Goal: Task Accomplishment & Management: Manage account settings

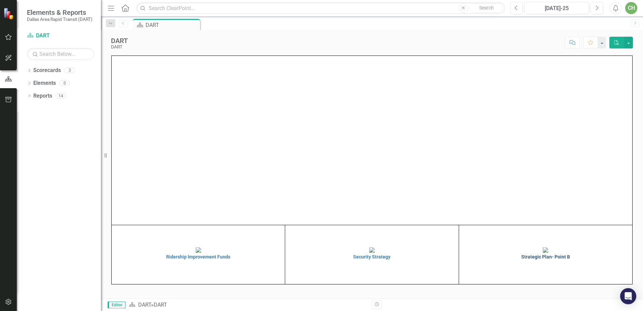
click at [543, 253] on img at bounding box center [545, 249] width 5 height 5
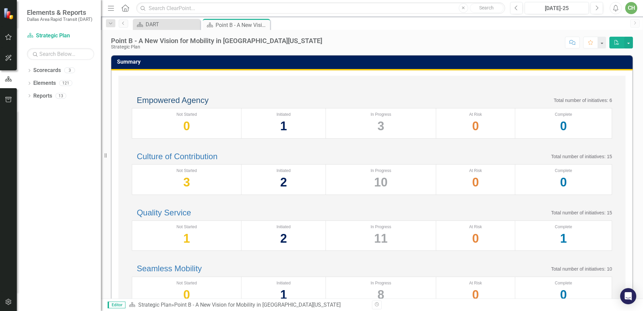
click at [209, 104] on link "Empowered Agency" at bounding box center [173, 100] width 72 height 9
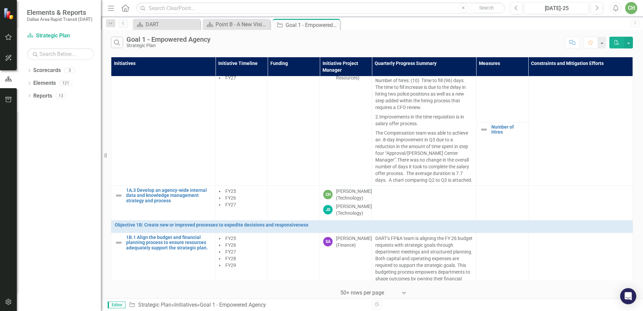
scroll to position [135, 0]
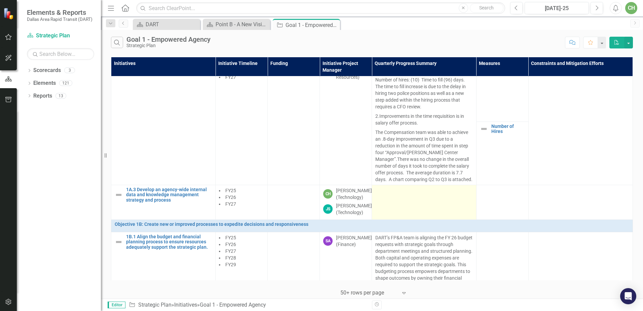
click at [426, 211] on td at bounding box center [424, 202] width 104 height 35
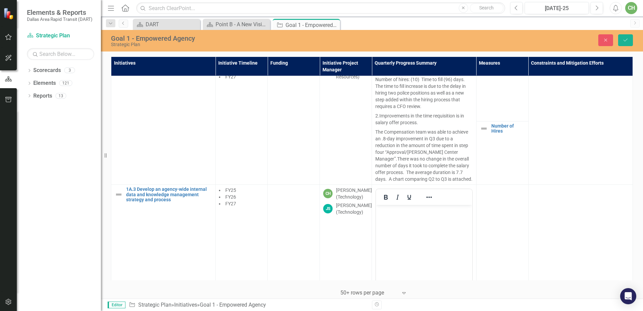
scroll to position [202, 0]
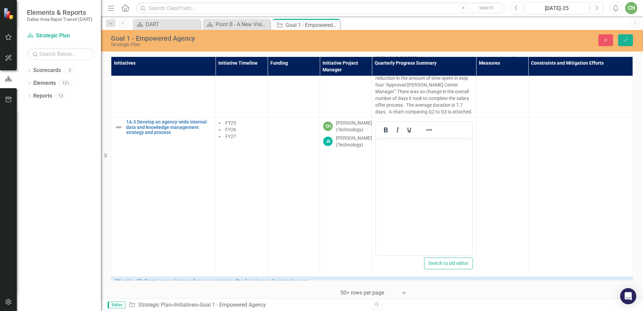
click at [404, 158] on body "Rich Text Area. Press ALT-0 for help." at bounding box center [424, 188] width 96 height 101
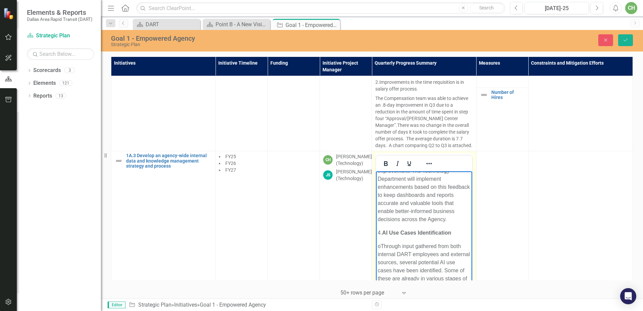
scroll to position [303, 0]
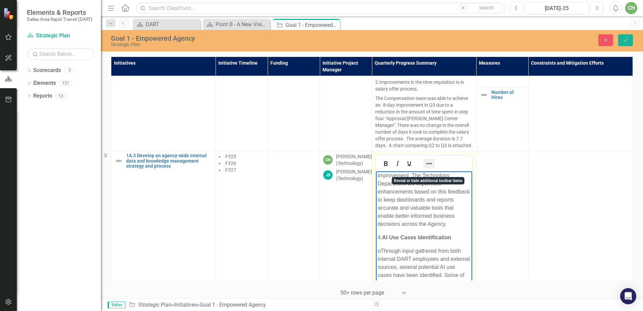
click at [431, 168] on icon "Reveal or hide additional toolbar items" at bounding box center [429, 164] width 8 height 8
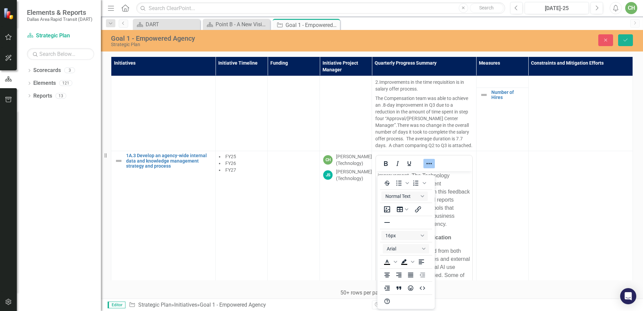
click at [522, 188] on td at bounding box center [503, 230] width 52 height 159
click at [454, 205] on p "o The Technology Department has launched a Continuous User Acceptance Testing (…" at bounding box center [424, 167] width 93 height 121
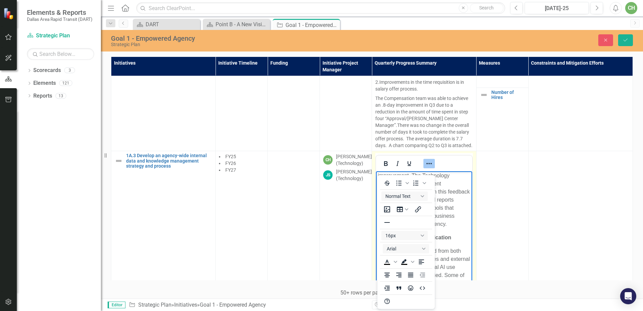
click at [451, 225] on p "o The Technology Department has launched a Continuous User Acceptance Testing (…" at bounding box center [424, 167] width 93 height 121
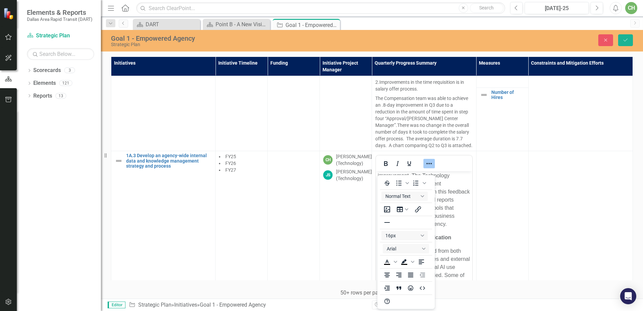
click at [518, 222] on td at bounding box center [503, 230] width 52 height 159
click at [429, 168] on icon "Reveal or hide additional toolbar items" at bounding box center [429, 164] width 8 height 8
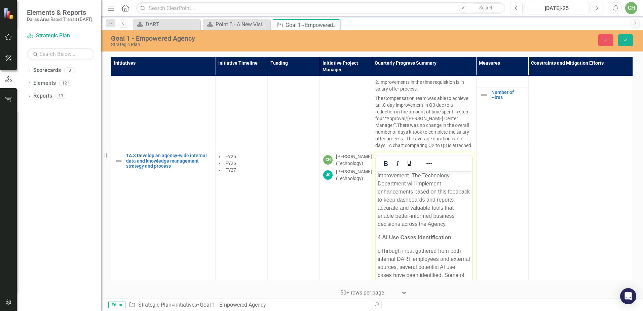
click at [431, 211] on p "o The Technology Department has launched a Continuous User Acceptance Testing (…" at bounding box center [424, 167] width 93 height 121
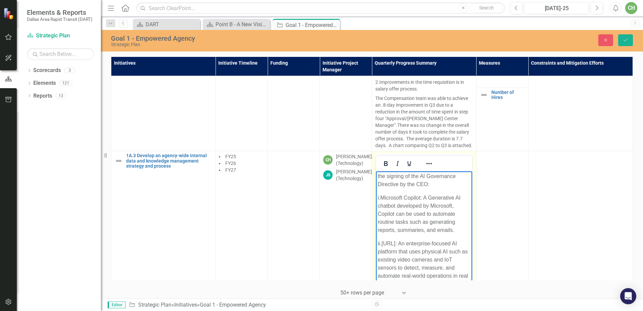
scroll to position [673, 0]
click at [381, 108] on p "vii. Dynamic scheduling and smart dispatch" at bounding box center [424, 100] width 93 height 16
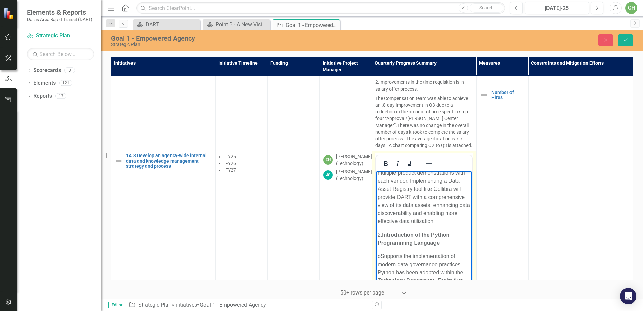
scroll to position [0, 0]
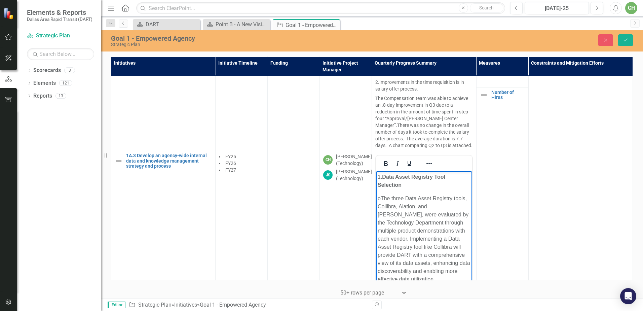
click at [502, 224] on td at bounding box center [503, 230] width 52 height 159
click at [626, 42] on icon "Save" at bounding box center [626, 40] width 6 height 5
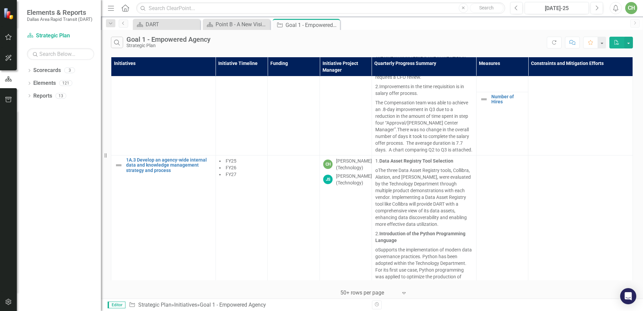
scroll to position [202, 0]
